Goal: Task Accomplishment & Management: Manage account settings

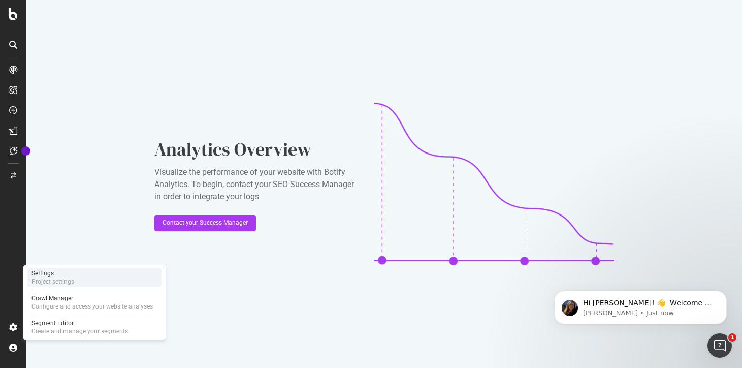
click at [64, 280] on div "Project settings" at bounding box center [52, 281] width 43 height 8
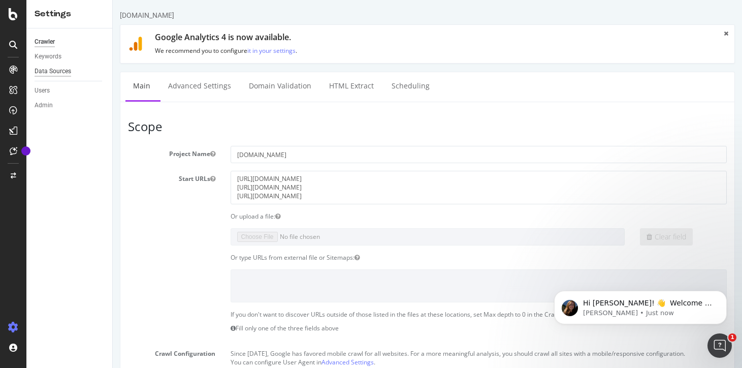
click at [56, 75] on div "Data Sources" at bounding box center [53, 71] width 37 height 11
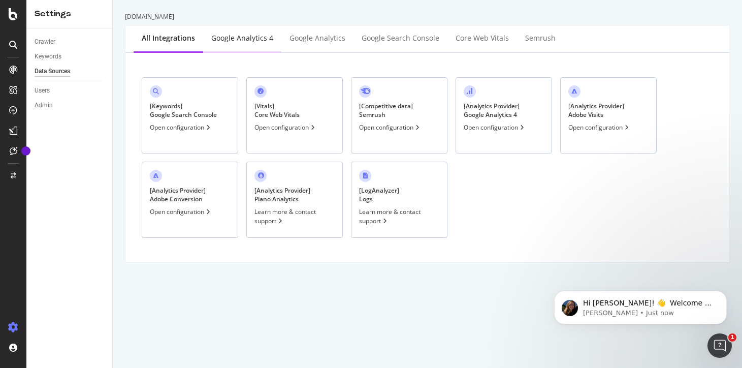
click at [234, 42] on div "Google Analytics 4" at bounding box center [242, 38] width 62 height 10
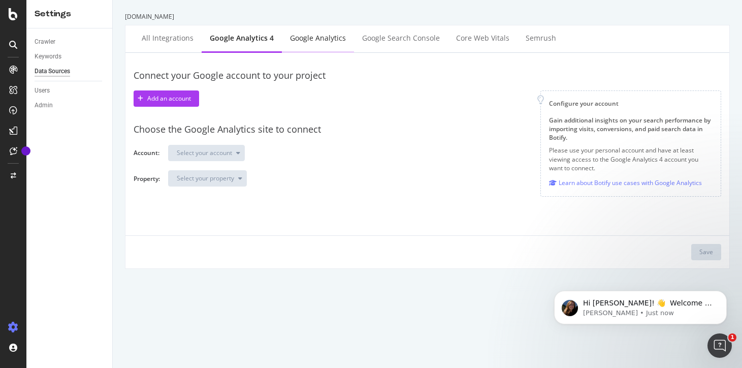
click at [303, 44] on div "Google Analytics" at bounding box center [318, 39] width 72 height 28
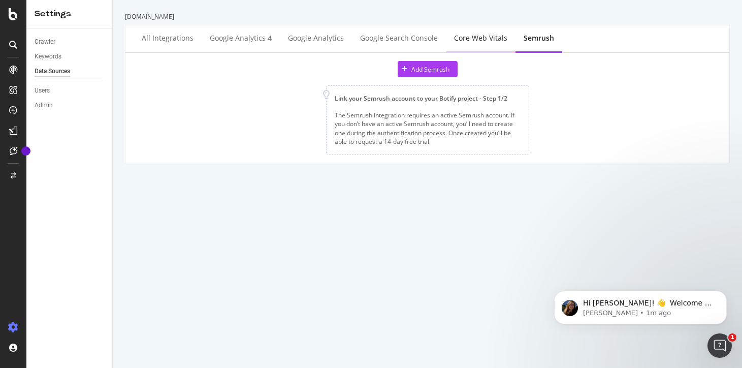
click at [470, 48] on div "Core Web Vitals" at bounding box center [481, 39] width 70 height 28
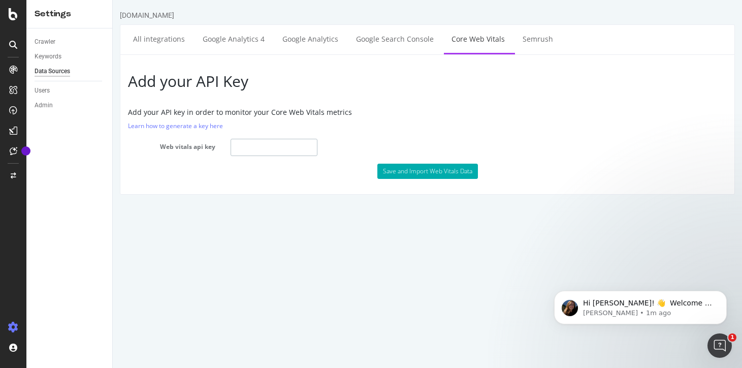
click at [260, 145] on input "text" at bounding box center [274, 147] width 87 height 17
click at [49, 92] on div "Overview" at bounding box center [52, 94] width 29 height 10
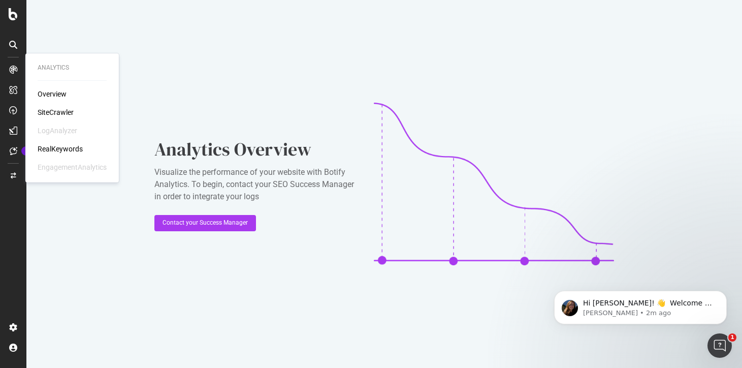
click at [45, 110] on div "SiteCrawler" at bounding box center [56, 112] width 36 height 10
